Goal: Transaction & Acquisition: Purchase product/service

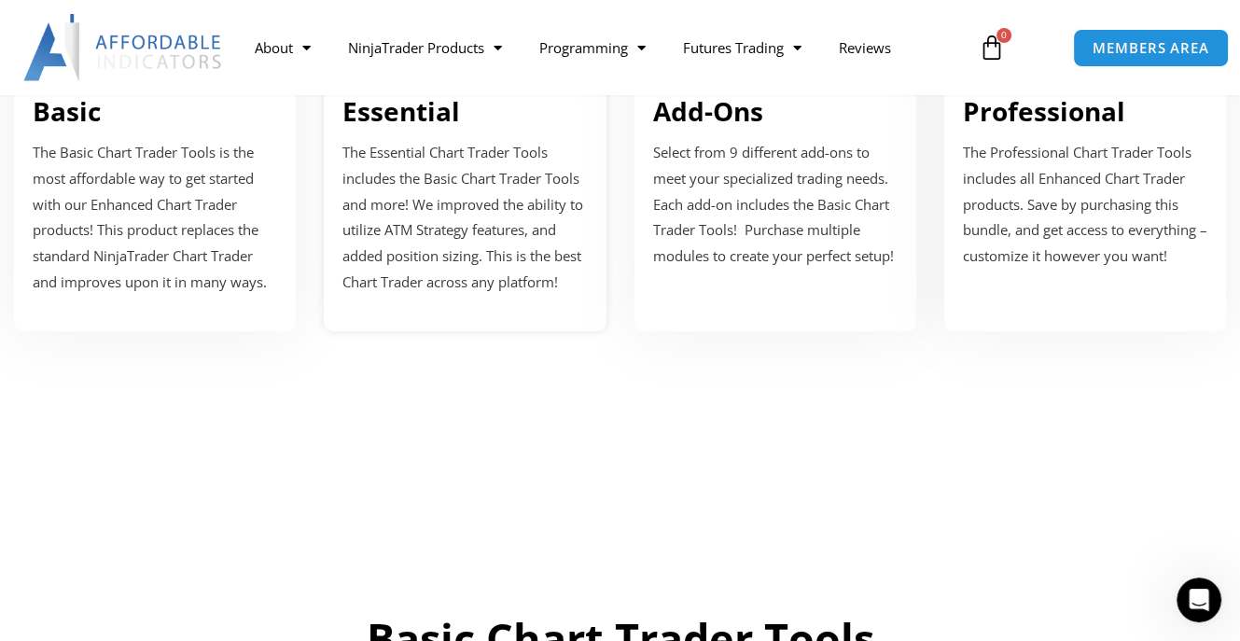
scroll to position [746, 0]
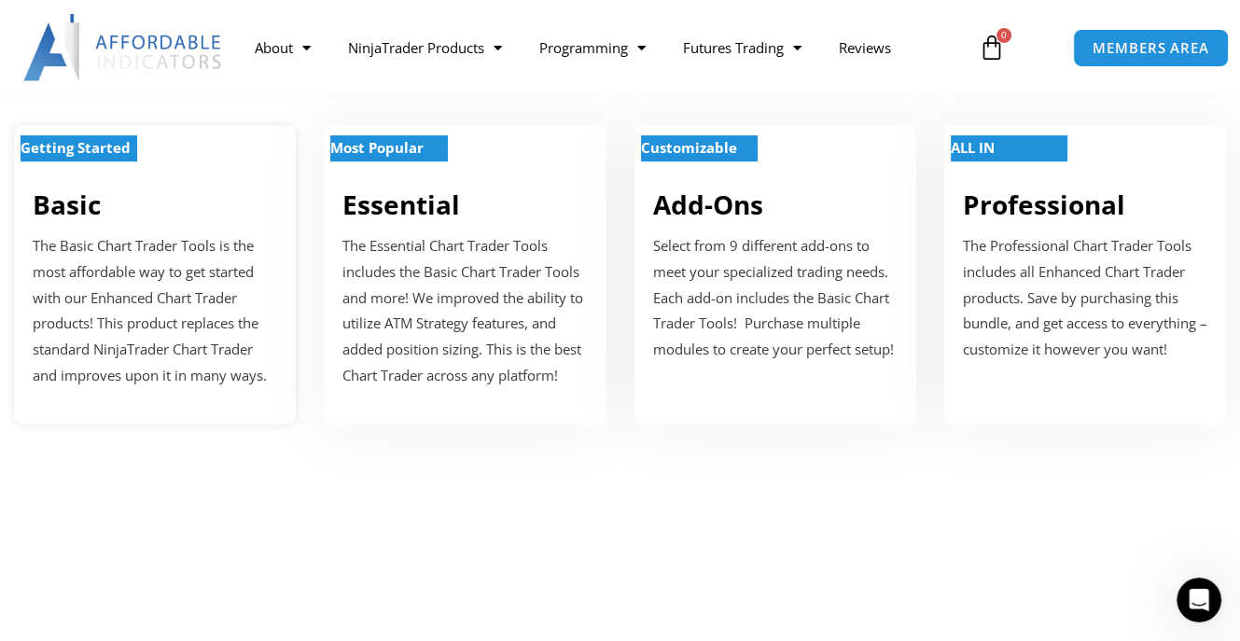
click at [175, 257] on div "Getting Started Basic The Basic Chart Trader Tools is the most affordable way t…" at bounding box center [155, 274] width 282 height 299
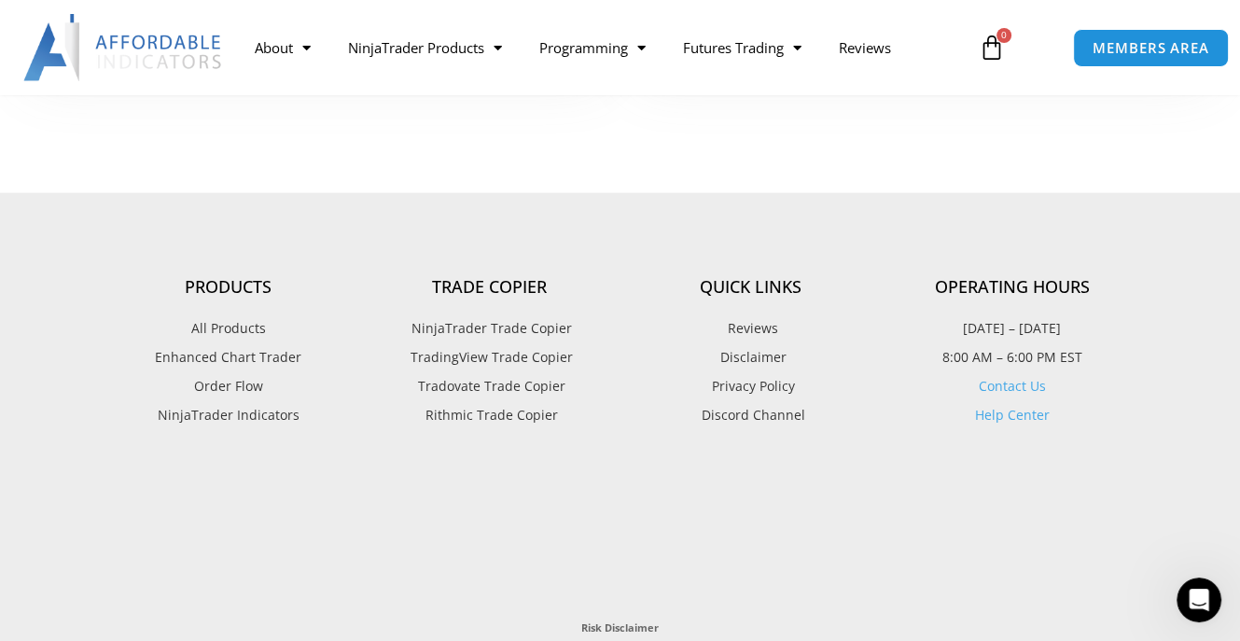
scroll to position [3989, 0]
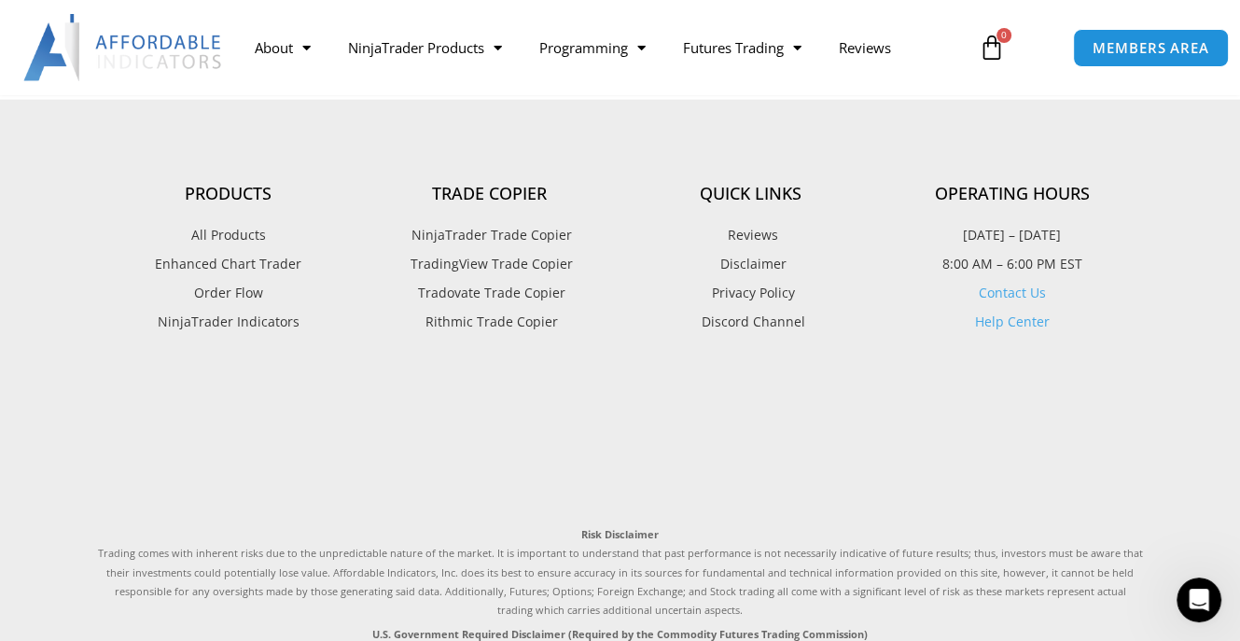
click at [216, 260] on span "Enhanced Chart Trader" at bounding box center [228, 264] width 146 height 24
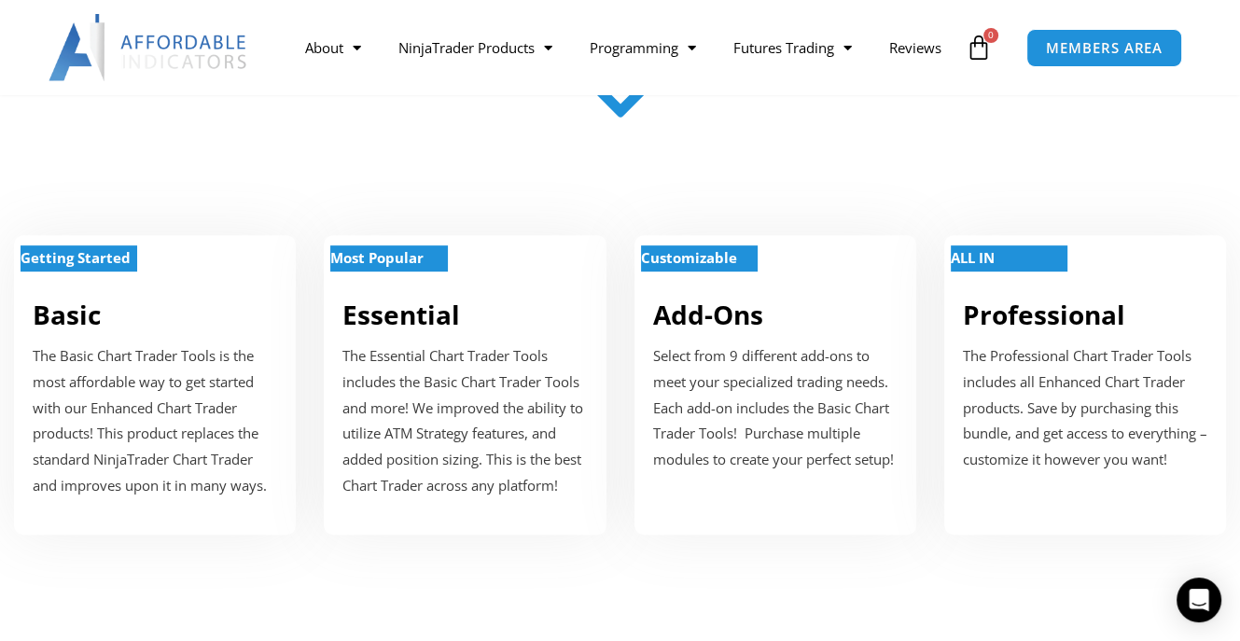
scroll to position [653, 0]
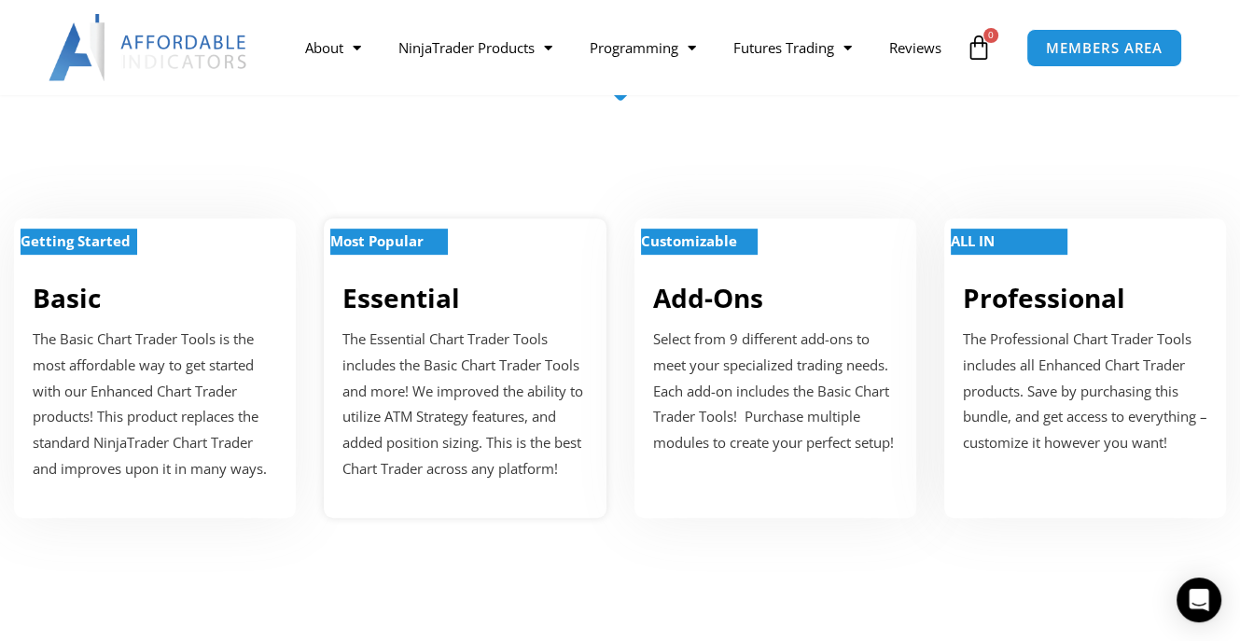
click at [437, 393] on p "The Essential Chart Trader Tools includes the Basic Chart Trader Tools and more…" at bounding box center [464, 405] width 244 height 156
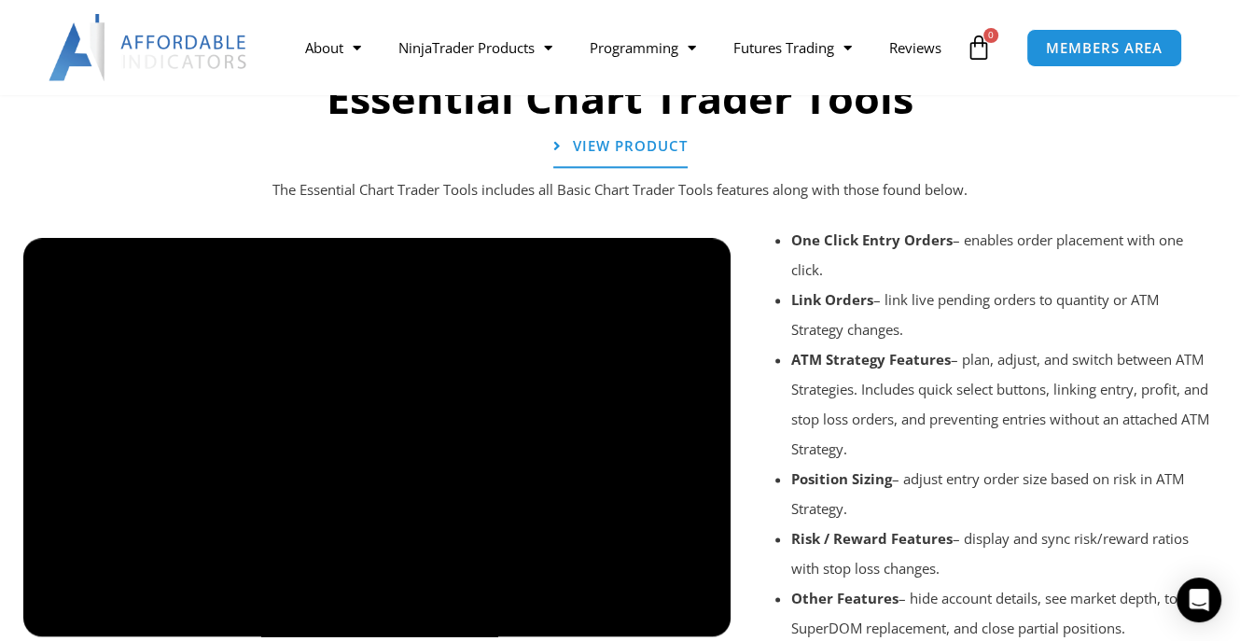
scroll to position [2027, 0]
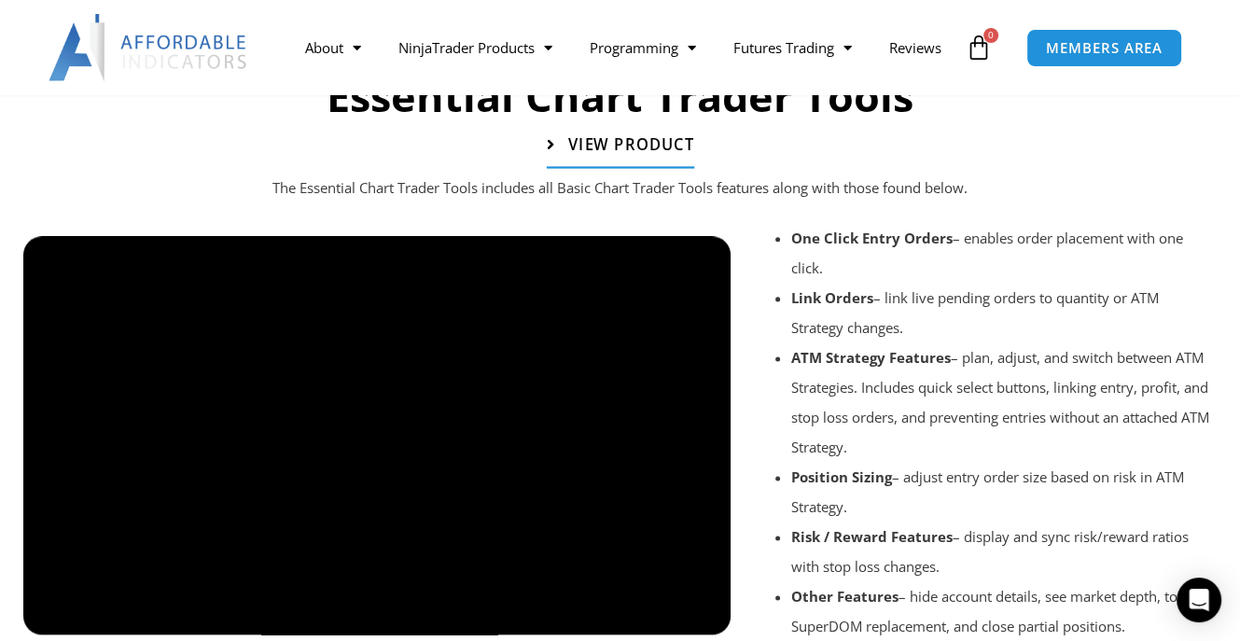
click at [564, 152] on span "View Product" at bounding box center [619, 144] width 147 height 16
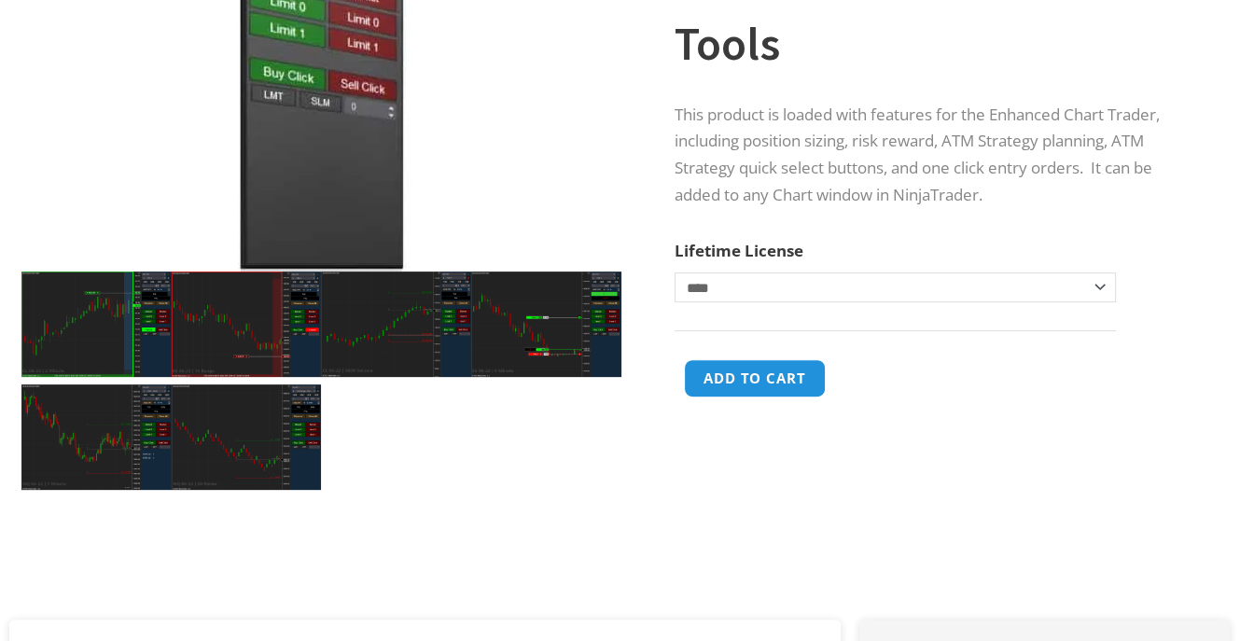
scroll to position [373, 0]
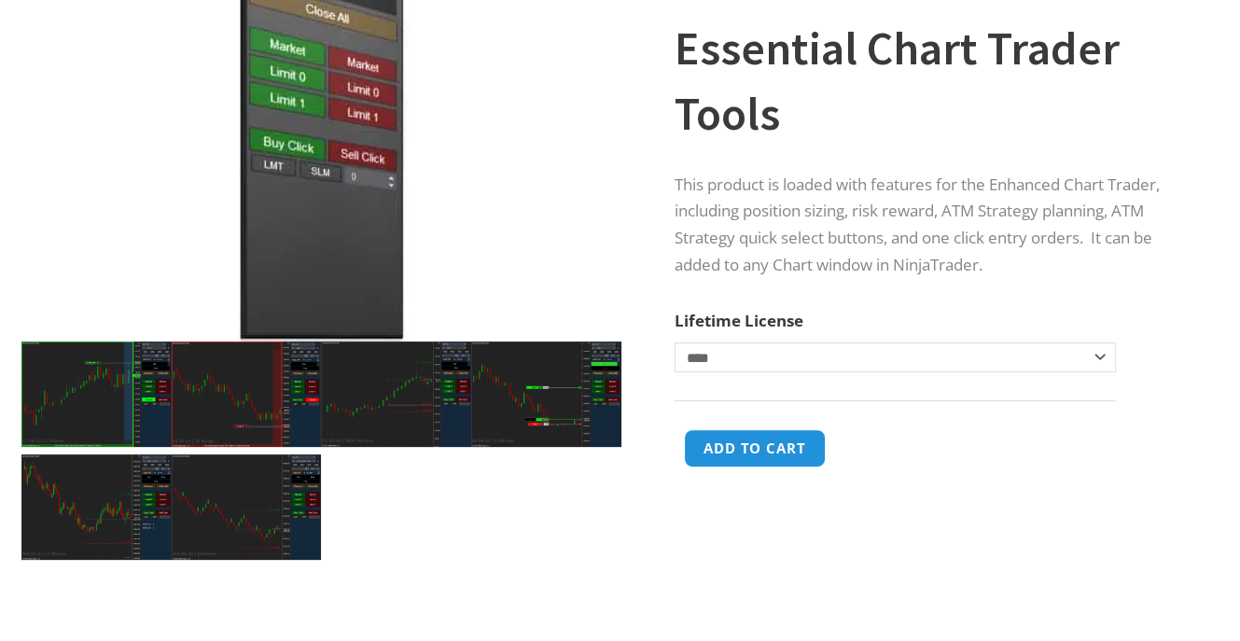
click at [373, 375] on img at bounding box center [396, 393] width 150 height 105
